Goal: Task Accomplishment & Management: Use online tool/utility

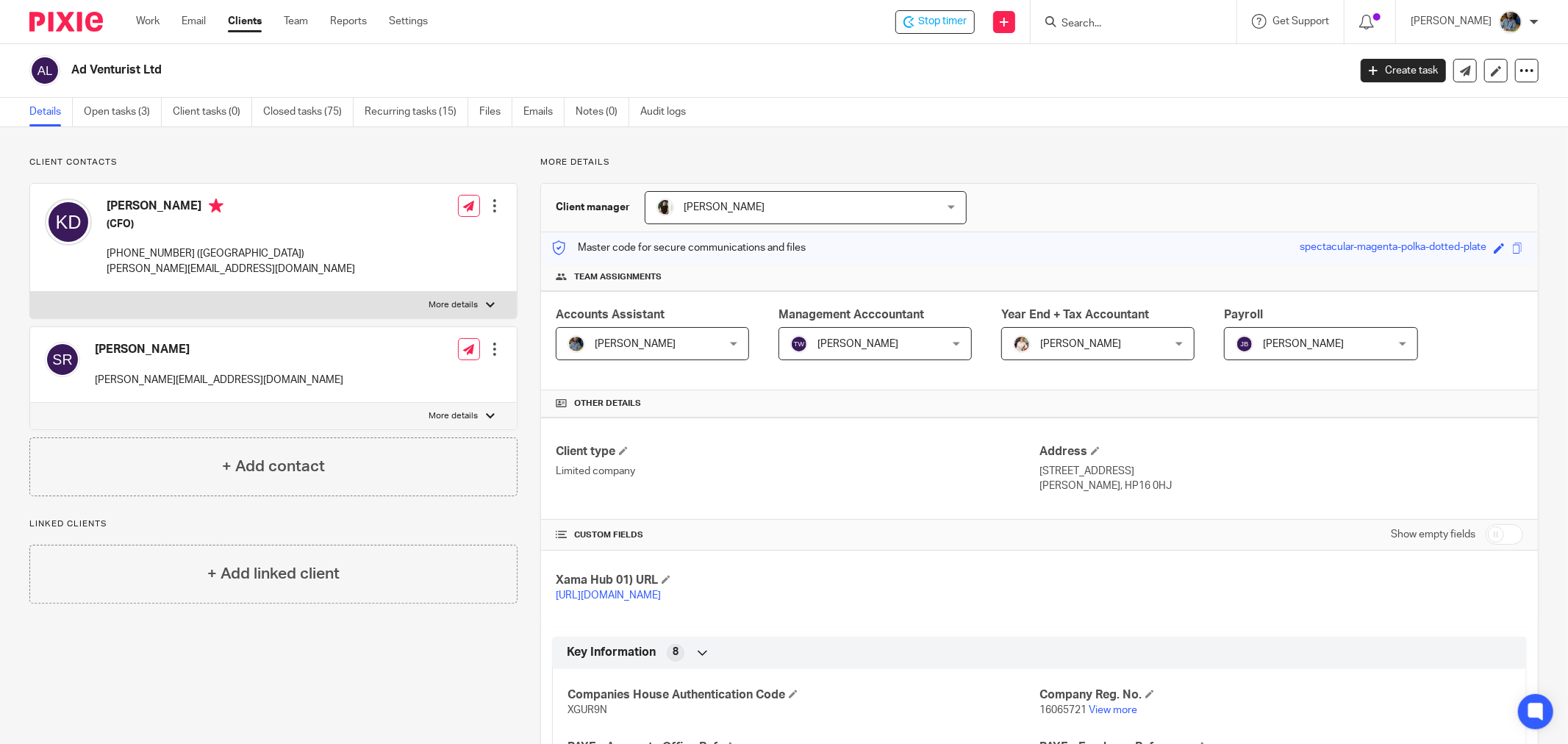
drag, startPoint x: 142, startPoint y: 18, endPoint x: 310, endPoint y: 136, distance: 205.3
click at [145, 18] on link "Work" at bounding box center [148, 21] width 23 height 14
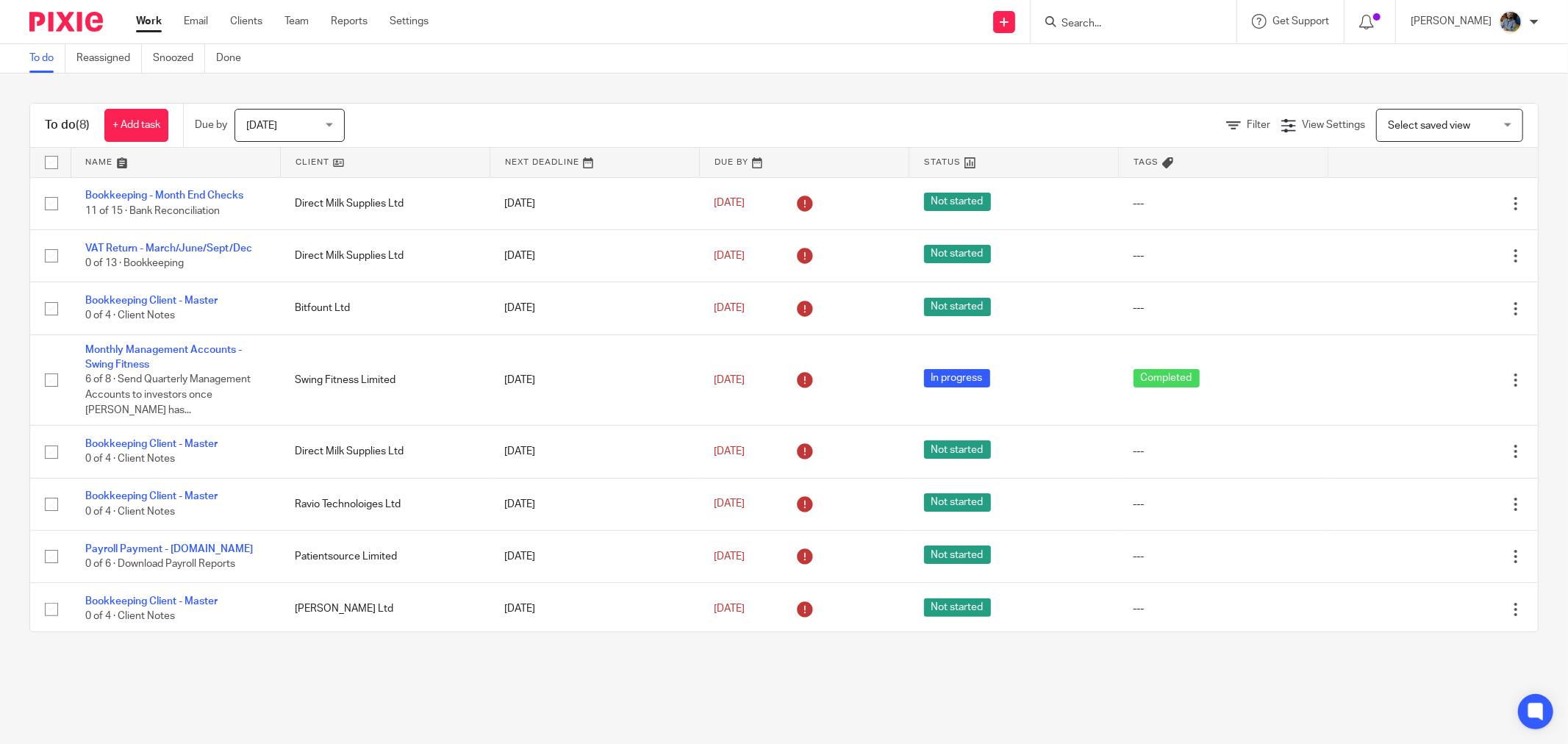
click at [321, 167] on link at bounding box center [384, 162] width 208 height 30
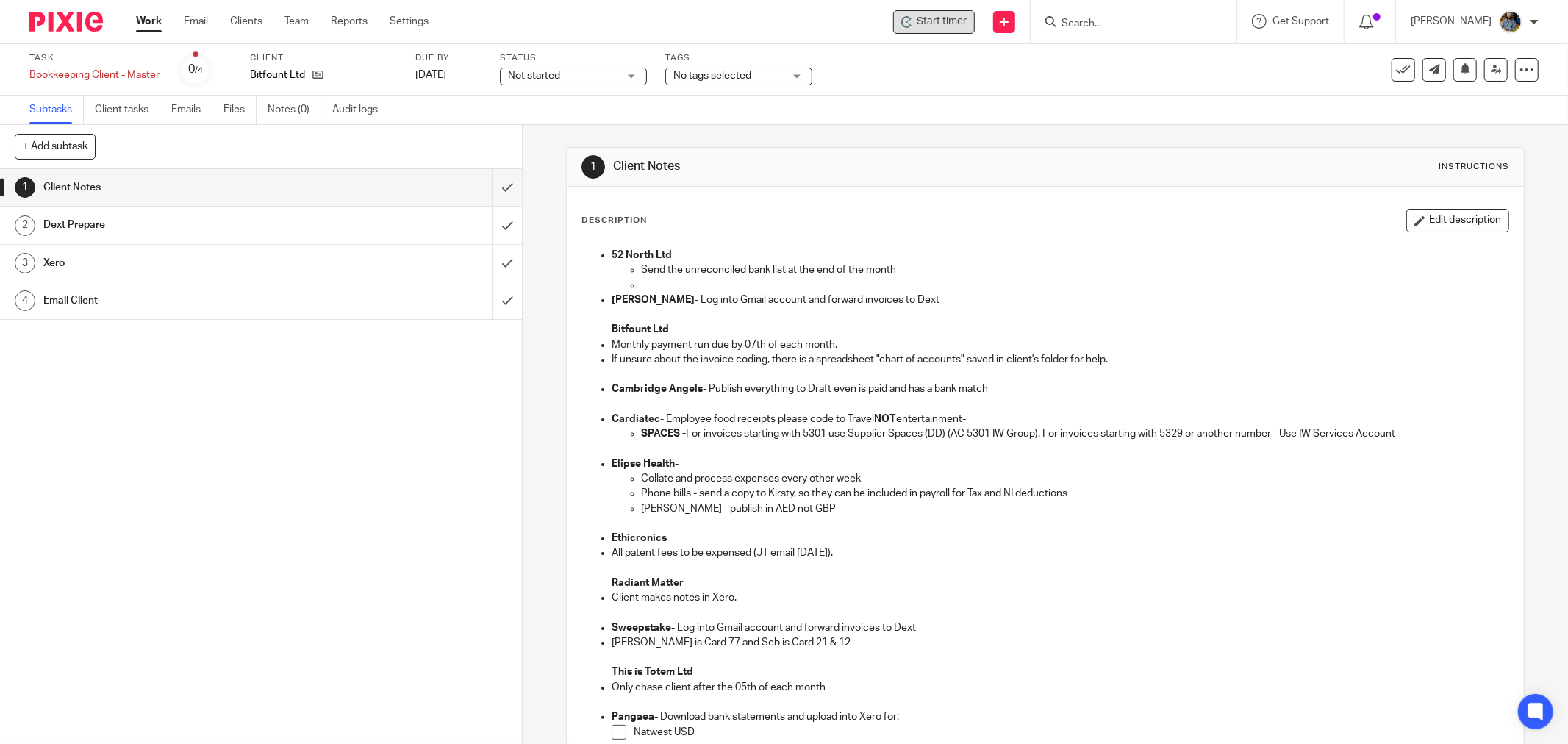
click at [931, 32] on div "Start timer" at bounding box center [934, 22] width 82 height 23
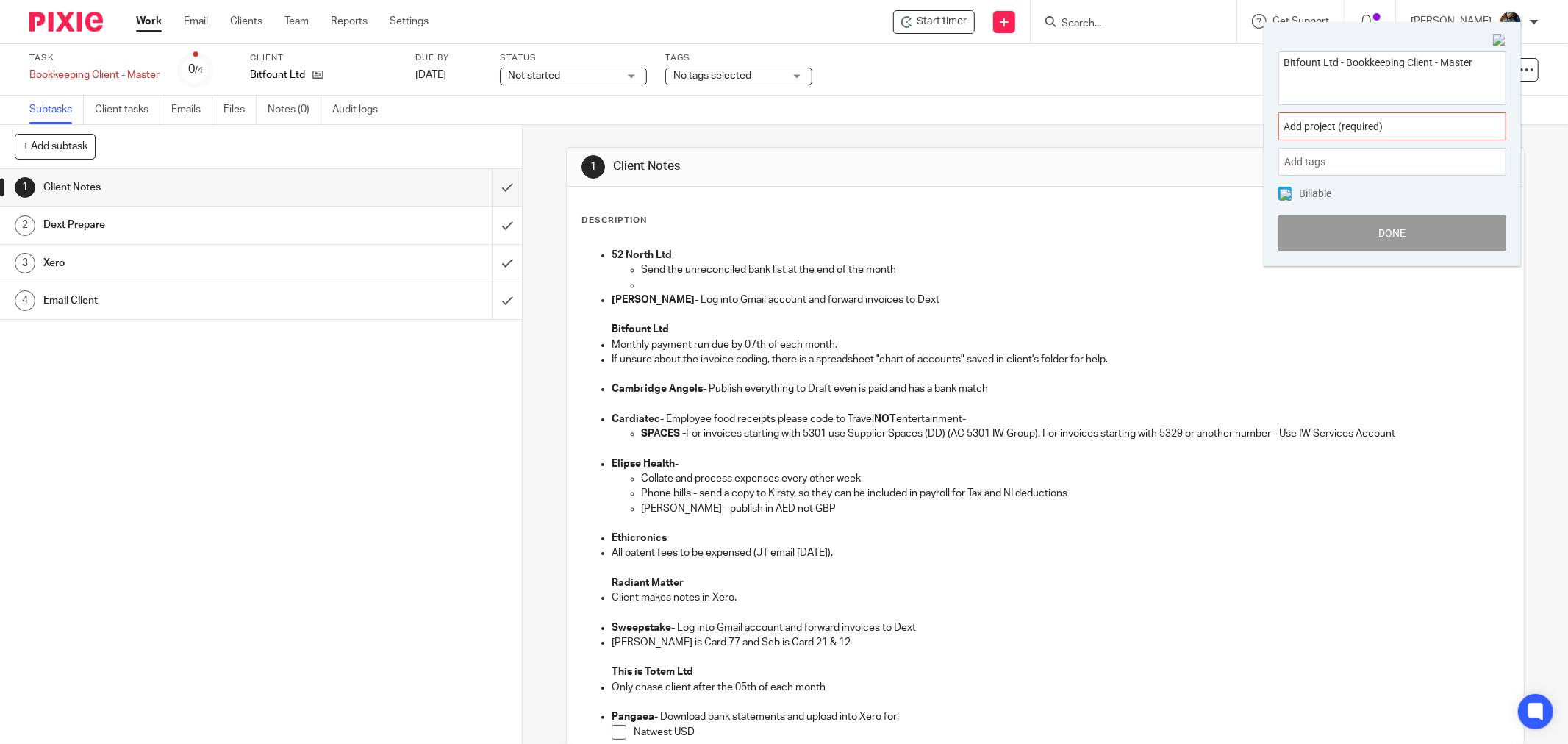
click at [1371, 129] on span "Add project (required) :" at bounding box center [1376, 127] width 185 height 15
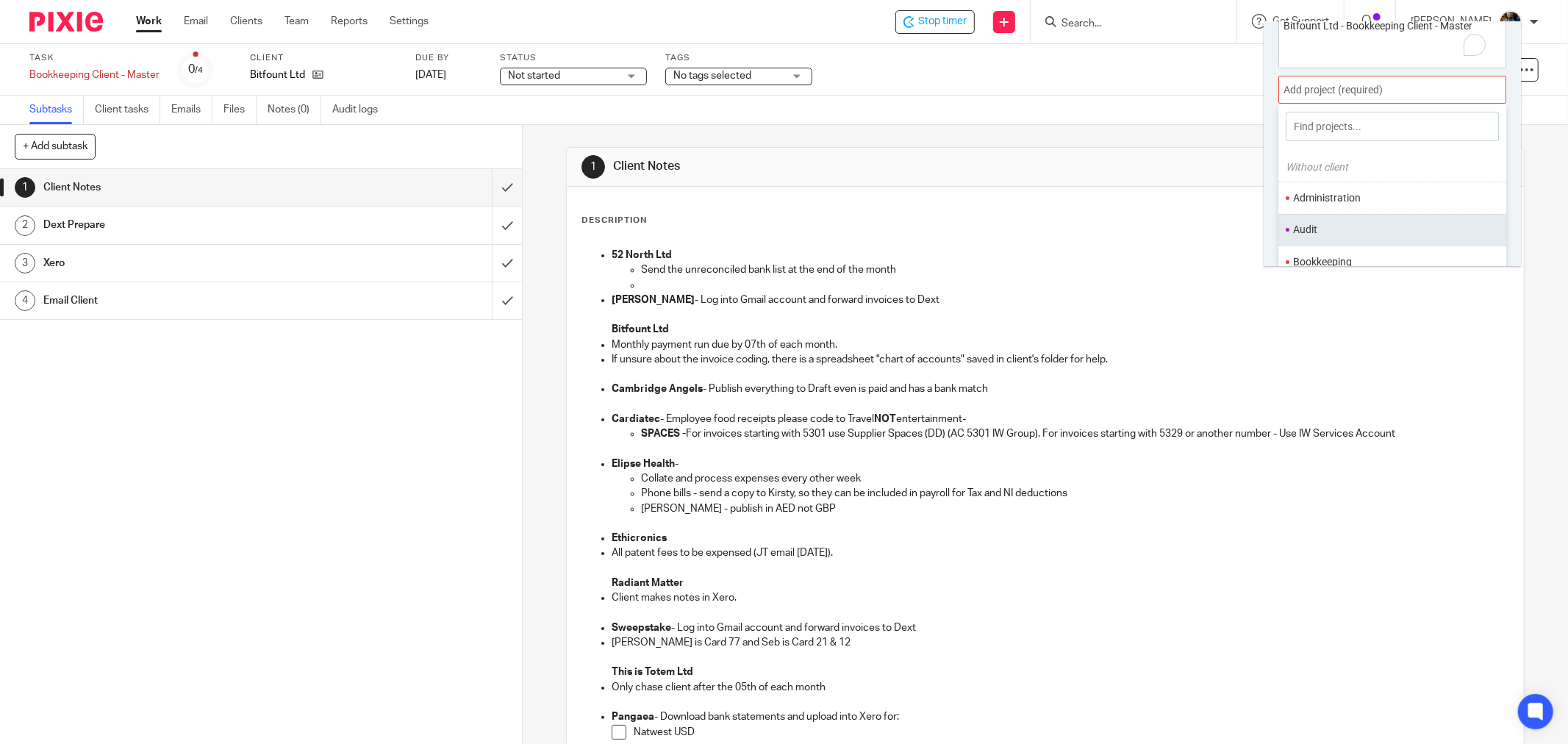
scroll to position [72, 0]
click at [1351, 216] on ul "Bookkeeping" at bounding box center [1392, 226] width 228 height 32
click at [1348, 224] on li "Bookkeeping" at bounding box center [1389, 227] width 192 height 15
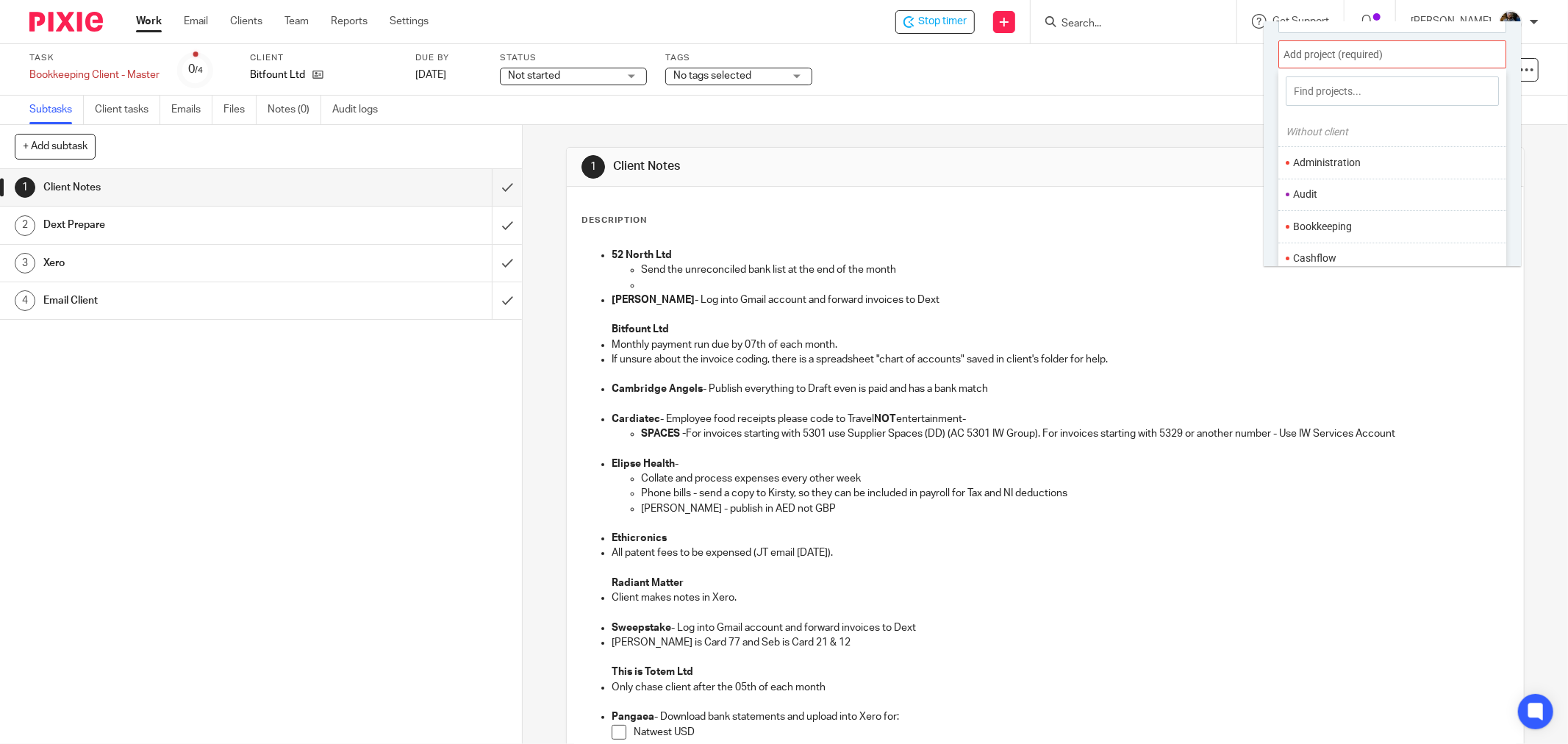
scroll to position [0, 0]
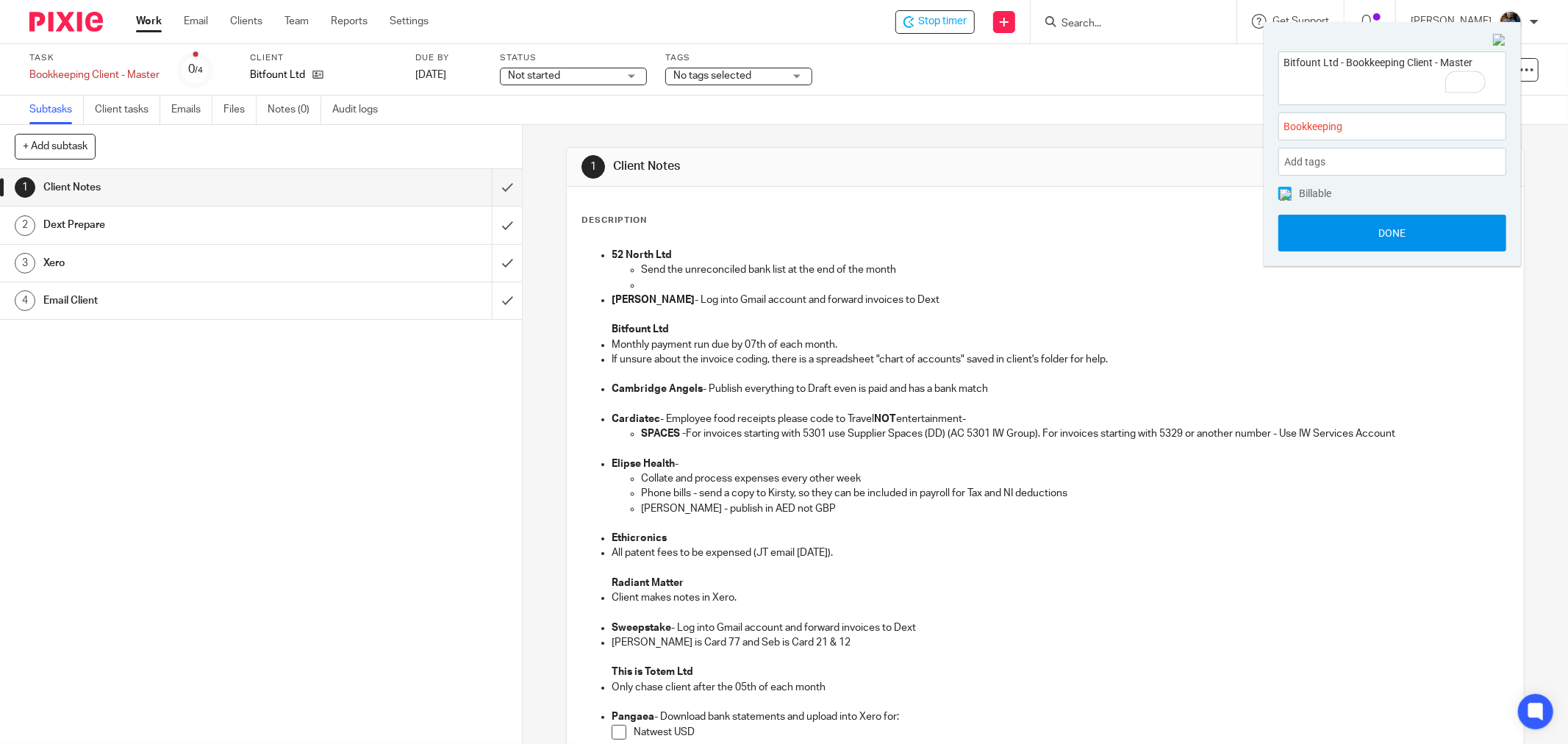
click at [1388, 231] on button "Done" at bounding box center [1392, 233] width 228 height 37
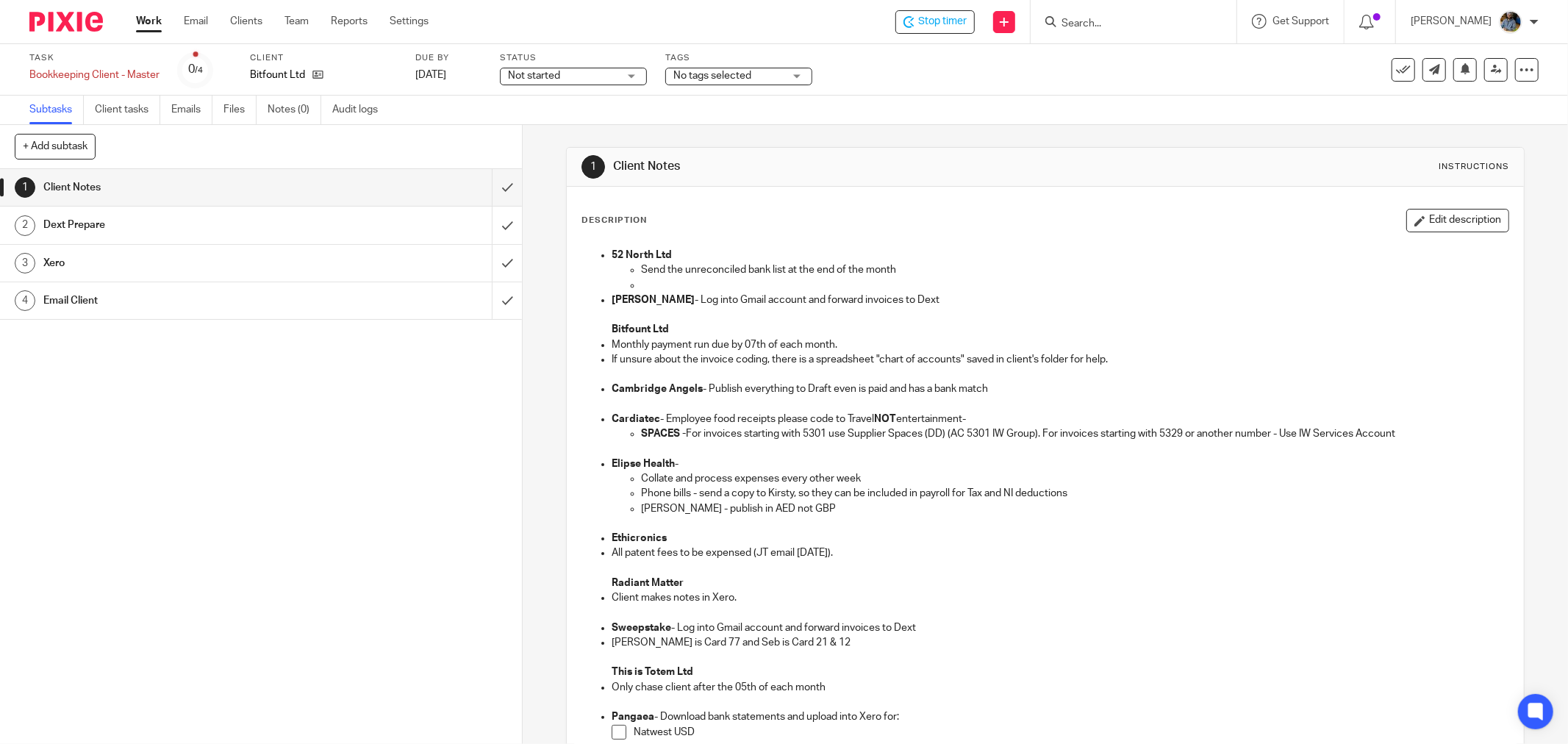
drag, startPoint x: 936, startPoint y: 148, endPoint x: 831, endPoint y: 5, distance: 177.4
click at [936, 149] on div "1 Client Notes Instructions" at bounding box center [1045, 167] width 957 height 39
click at [927, 140] on div "1 Client Notes Instructions Description Edit description 52 North Ltd Send the …" at bounding box center [1045, 616] width 959 height 982
click at [904, 84] on div "Task Bookkeeping Client - Master Save Bookkeeping Client - Master 0 /4 Client B…" at bounding box center [658, 69] width 1258 height 36
